Goal: Download file/media

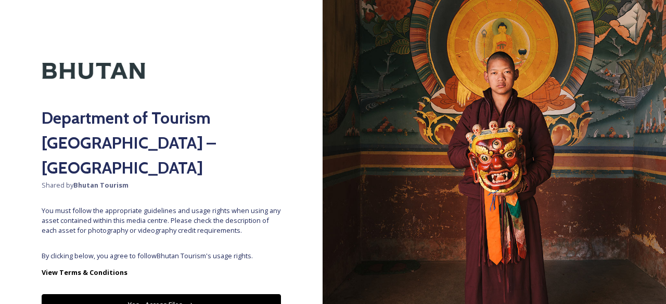
click at [204, 294] on button "Yes - Access Files" at bounding box center [161, 304] width 239 height 21
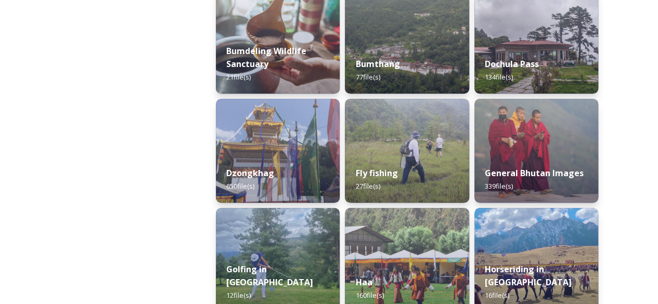
scroll to position [400, 0]
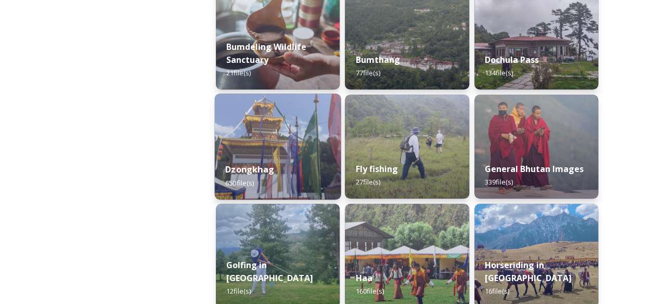
click at [272, 165] on strong "Dzongkhag" at bounding box center [249, 169] width 49 height 11
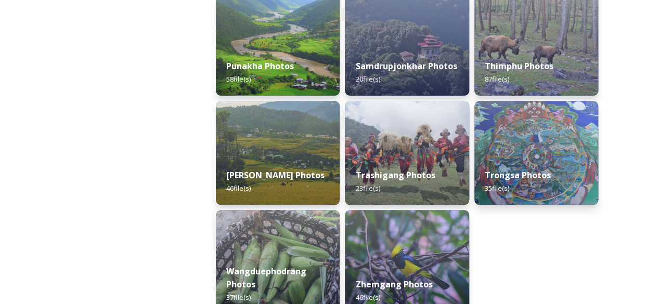
scroll to position [525, 0]
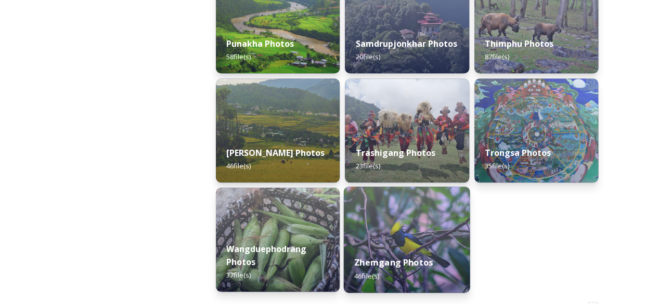
click at [407, 264] on strong "Zhemgang Photos" at bounding box center [393, 262] width 79 height 11
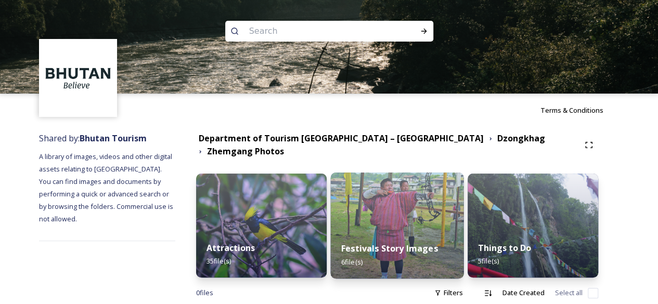
scroll to position [15, 0]
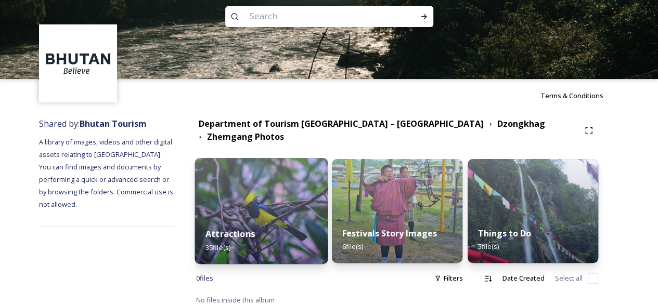
click at [265, 207] on img at bounding box center [261, 211] width 133 height 106
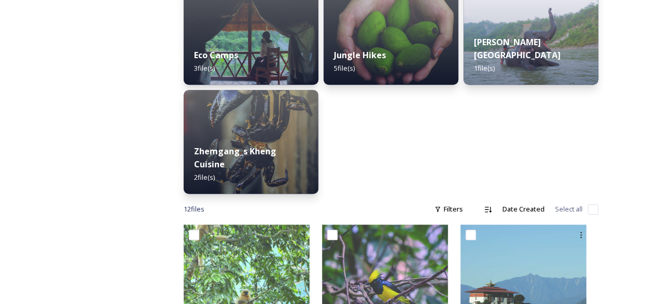
scroll to position [354, 0]
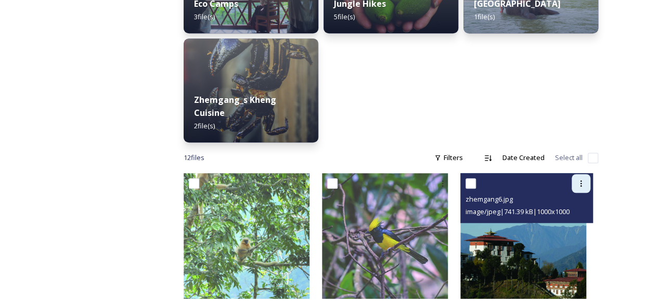
click at [584, 182] on icon at bounding box center [581, 183] width 8 height 8
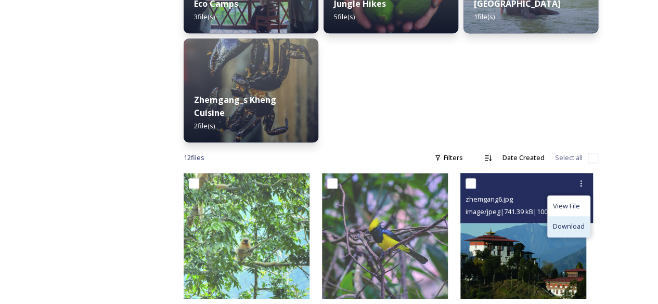
click at [578, 224] on span "Download" at bounding box center [569, 227] width 32 height 10
click at [556, 251] on img at bounding box center [523, 236] width 126 height 126
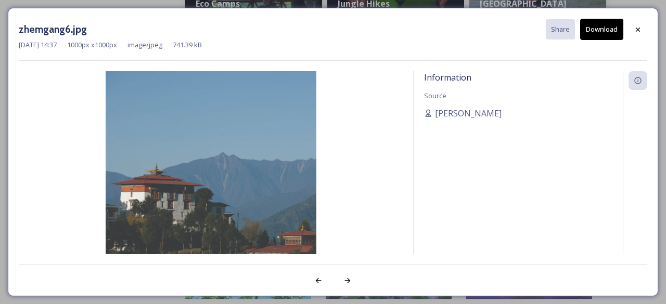
click at [593, 33] on button "Download" at bounding box center [601, 29] width 43 height 21
click at [640, 32] on icon at bounding box center [638, 29] width 8 height 8
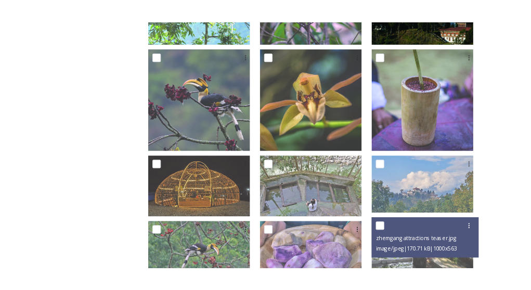
scroll to position [623, 0]
